Goal: Navigation & Orientation: Find specific page/section

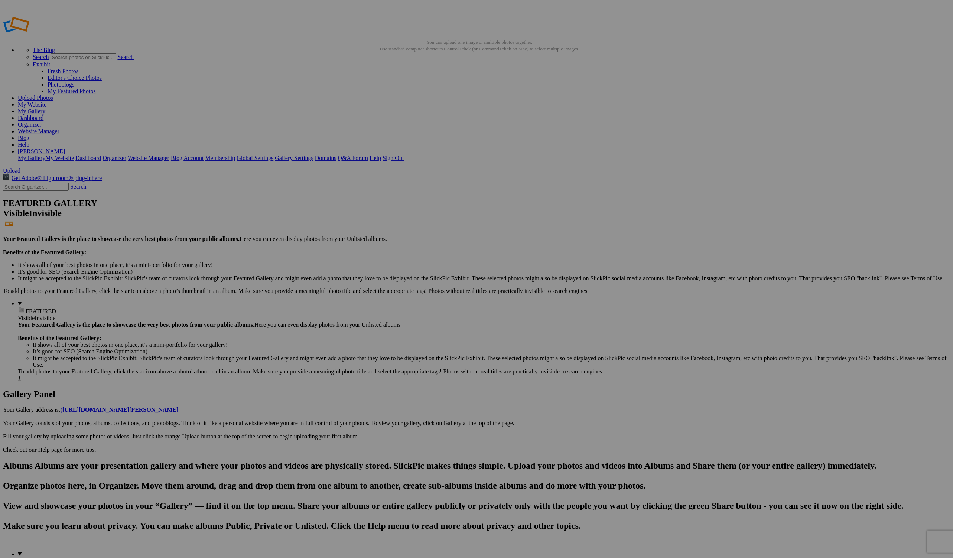
click at [55, 47] on link "The Blog" at bounding box center [44, 50] width 22 height 6
click at [43, 114] on link "Dashboard" at bounding box center [31, 117] width 26 height 6
